Goal: Book appointment/travel/reservation

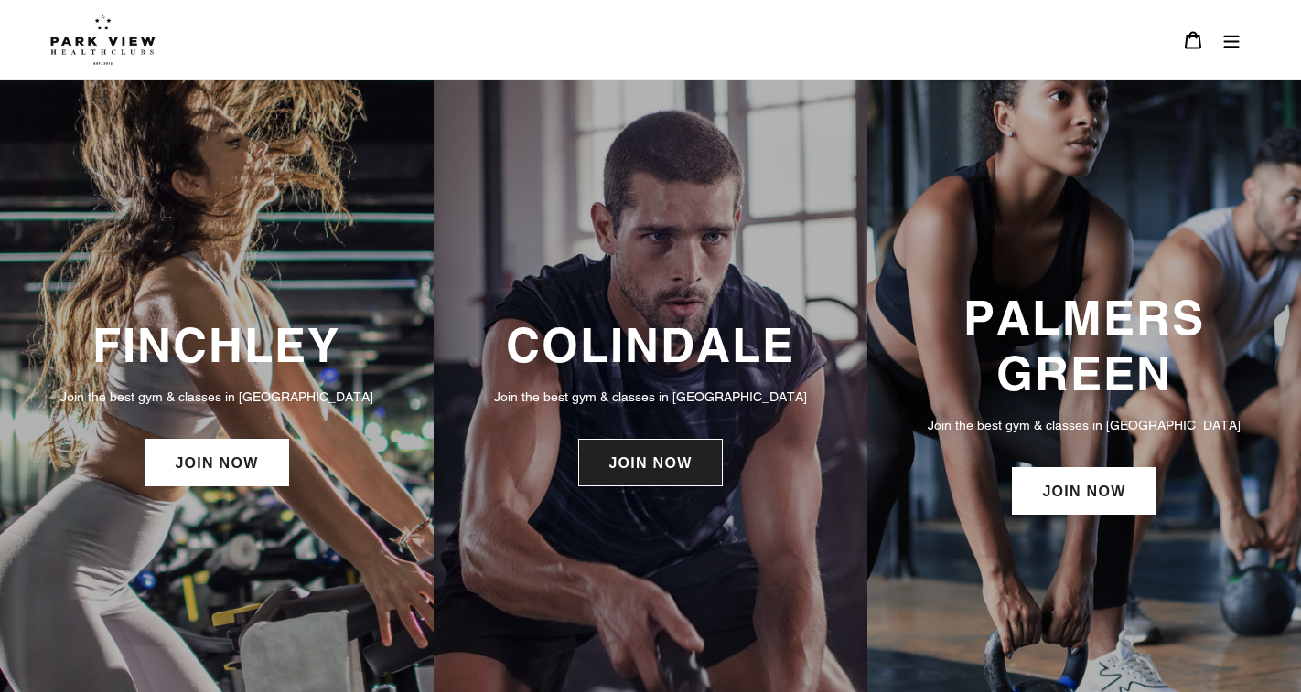
click at [642, 485] on link "JOIN NOW" at bounding box center [650, 463] width 144 height 48
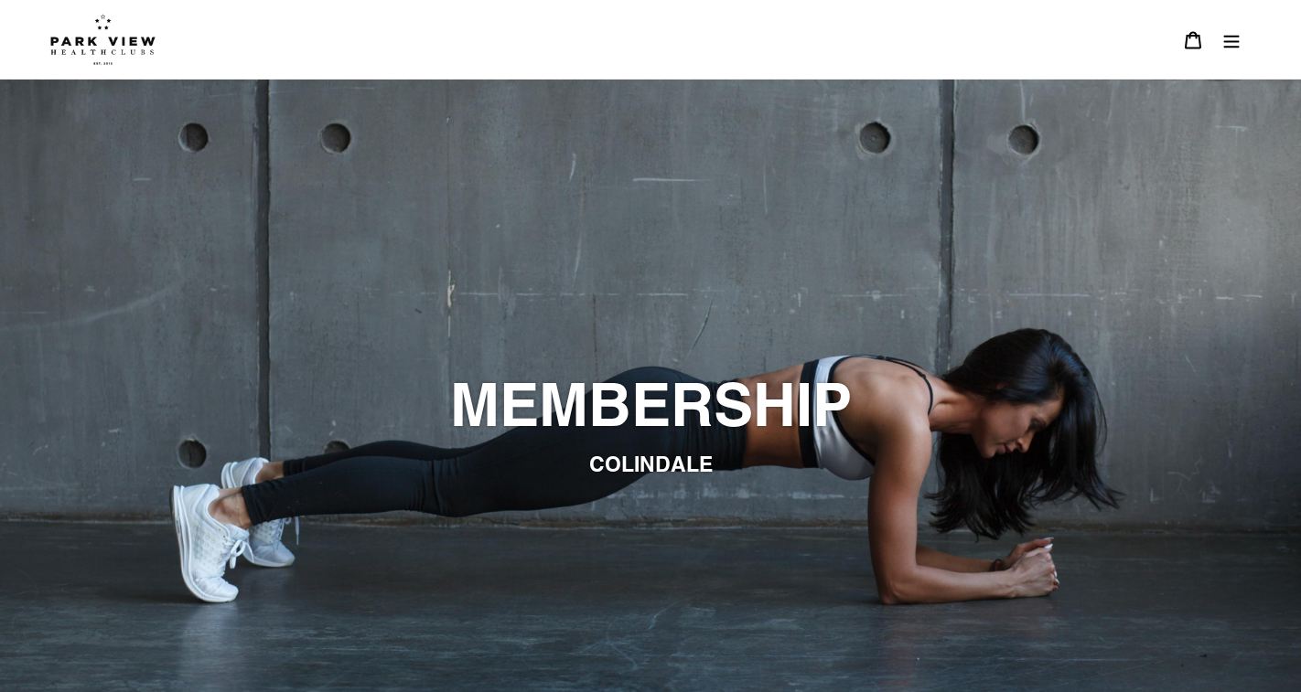
click at [1225, 44] on icon "Menu" at bounding box center [1231, 40] width 18 height 18
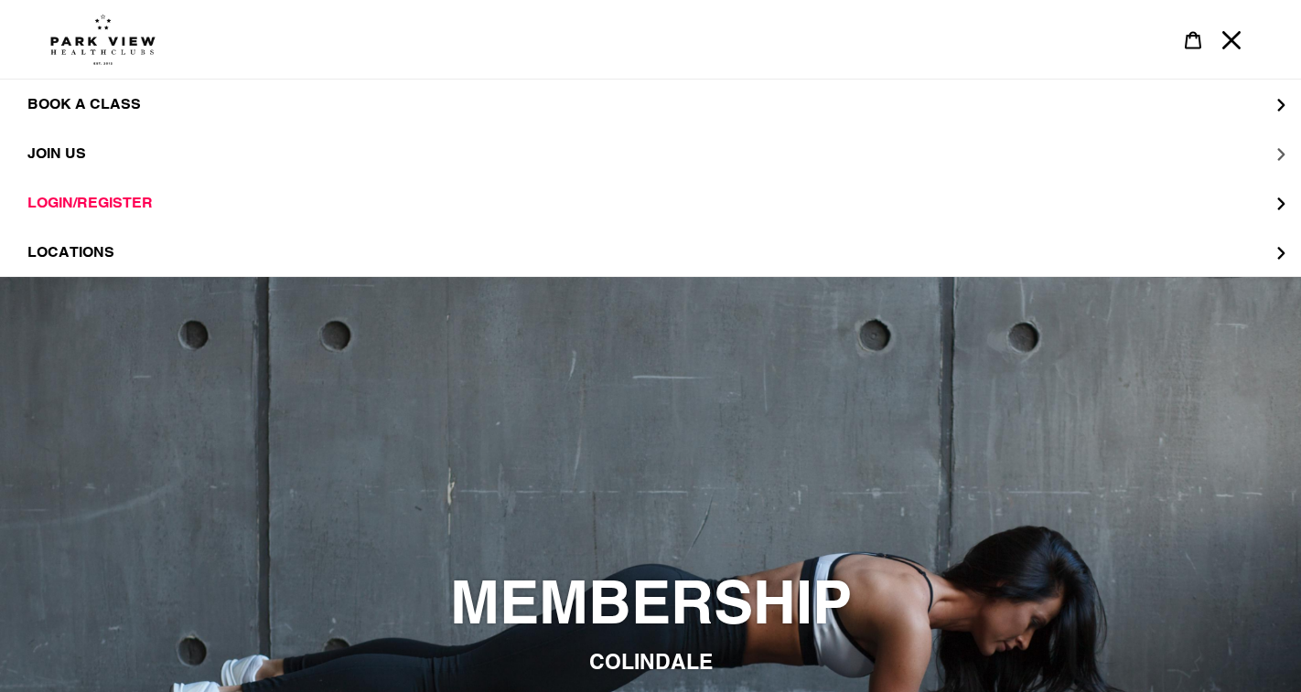
click at [65, 146] on span "JOIN US" at bounding box center [56, 153] width 59 height 17
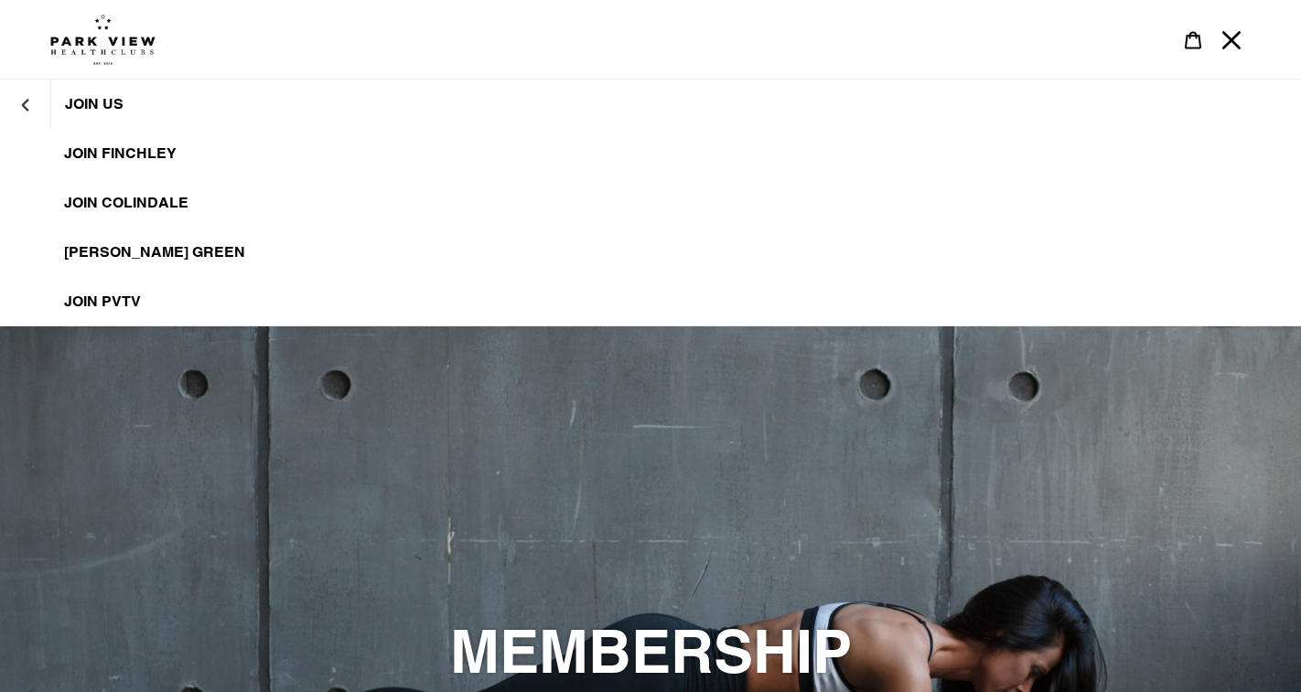
click at [129, 203] on span "JOIN Colindale" at bounding box center [126, 203] width 124 height 18
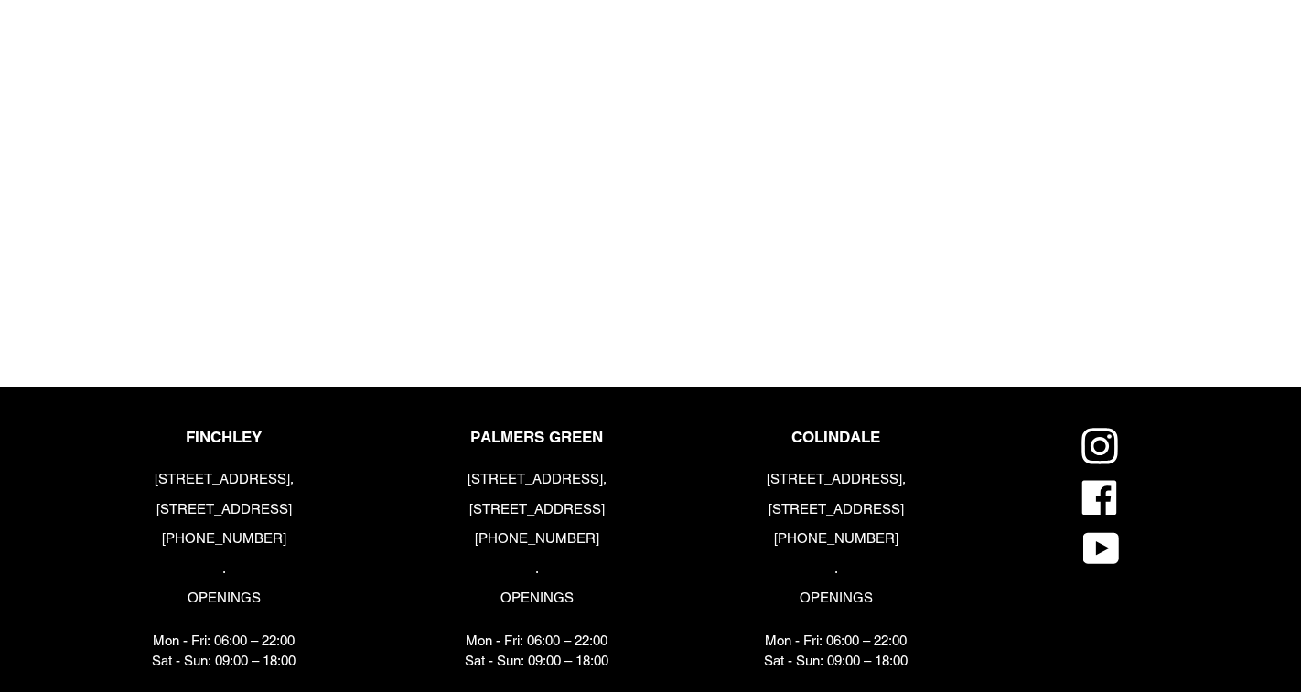
scroll to position [2247, 0]
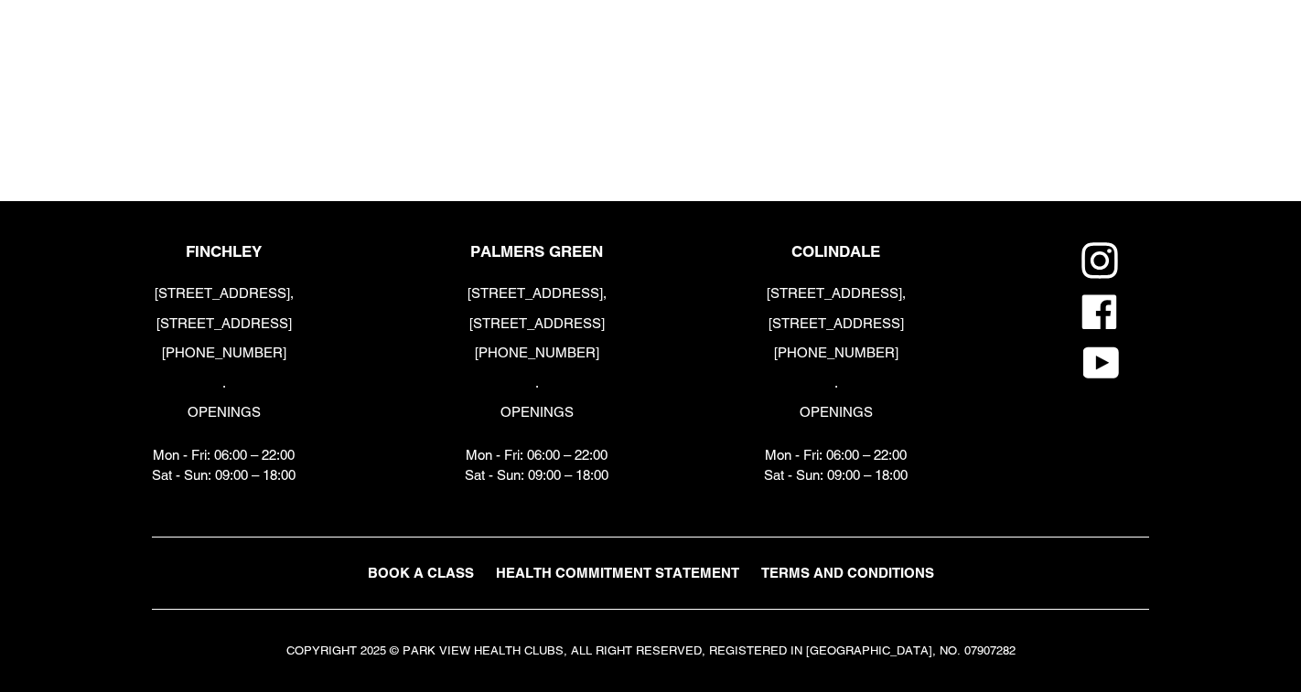
click at [411, 580] on span "BOOK A CLASS" at bounding box center [421, 573] width 106 height 16
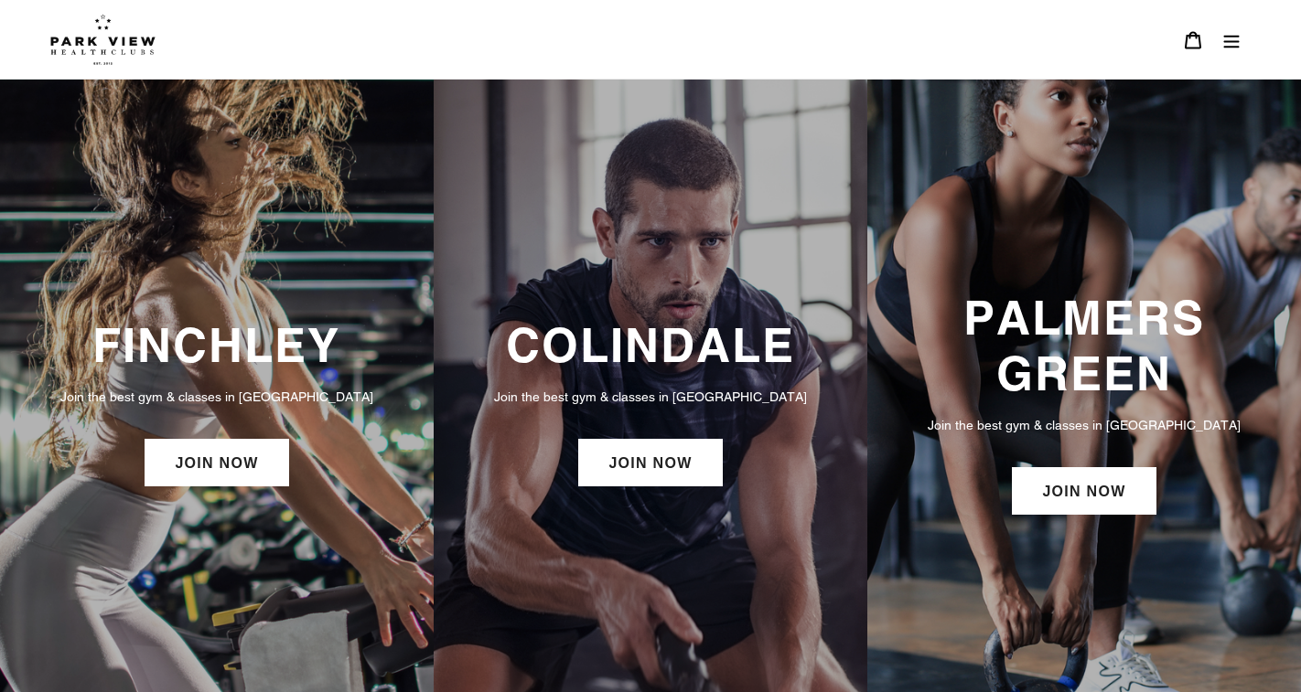
click at [1243, 31] on button "Menu" at bounding box center [1231, 39] width 38 height 39
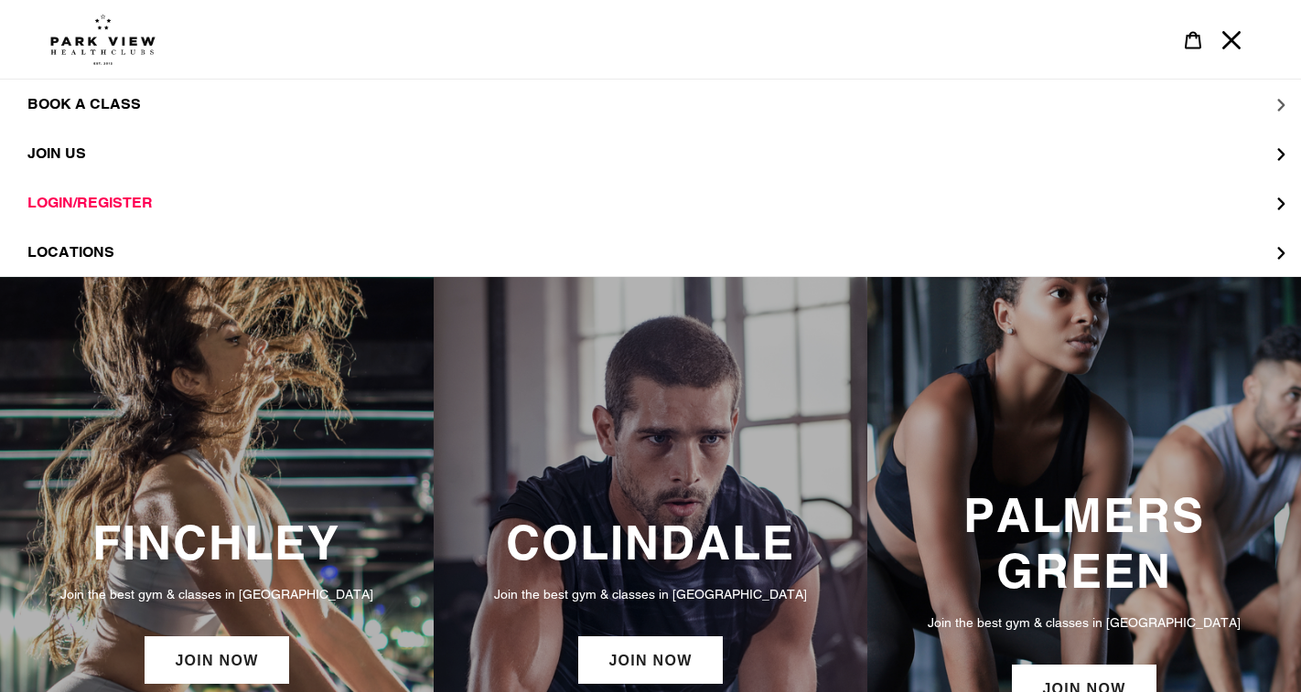
click at [152, 97] on button "BOOK A CLASS" at bounding box center [650, 104] width 1301 height 49
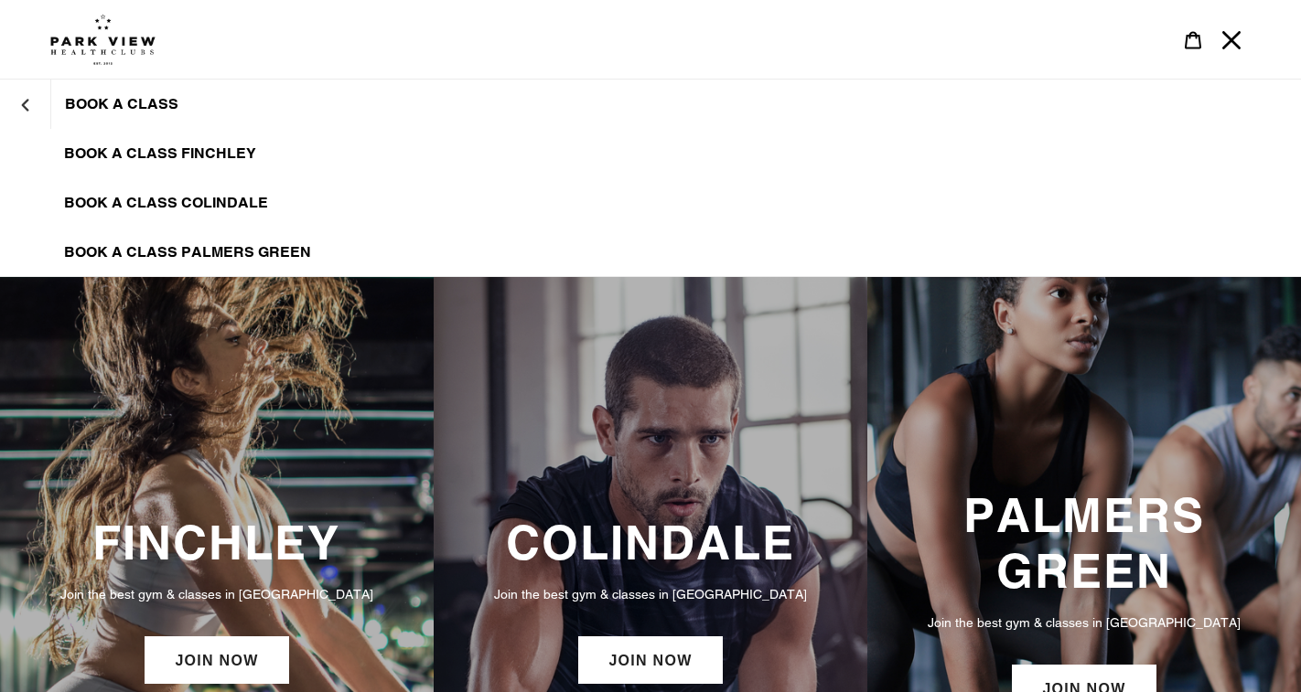
click at [180, 191] on link "BOOK A CLASS COLINDALE" at bounding box center [650, 202] width 1301 height 49
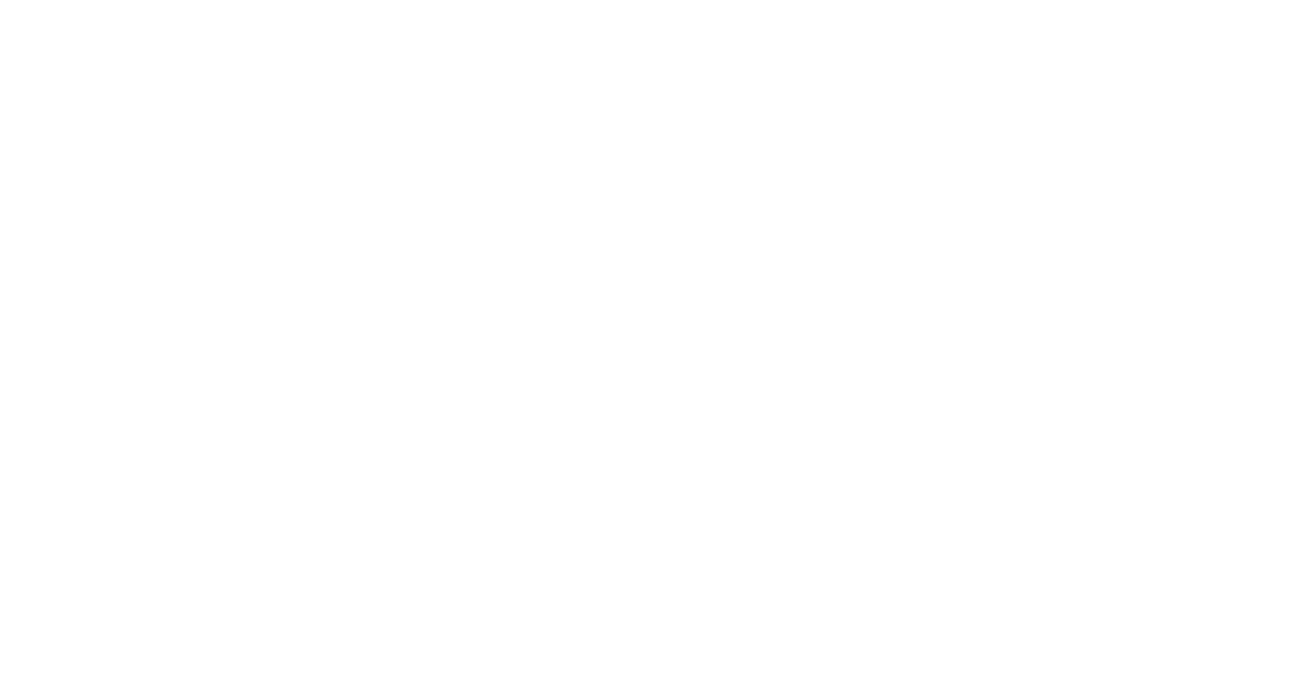
scroll to position [1013, 0]
